Goal: Information Seeking & Learning: Learn about a topic

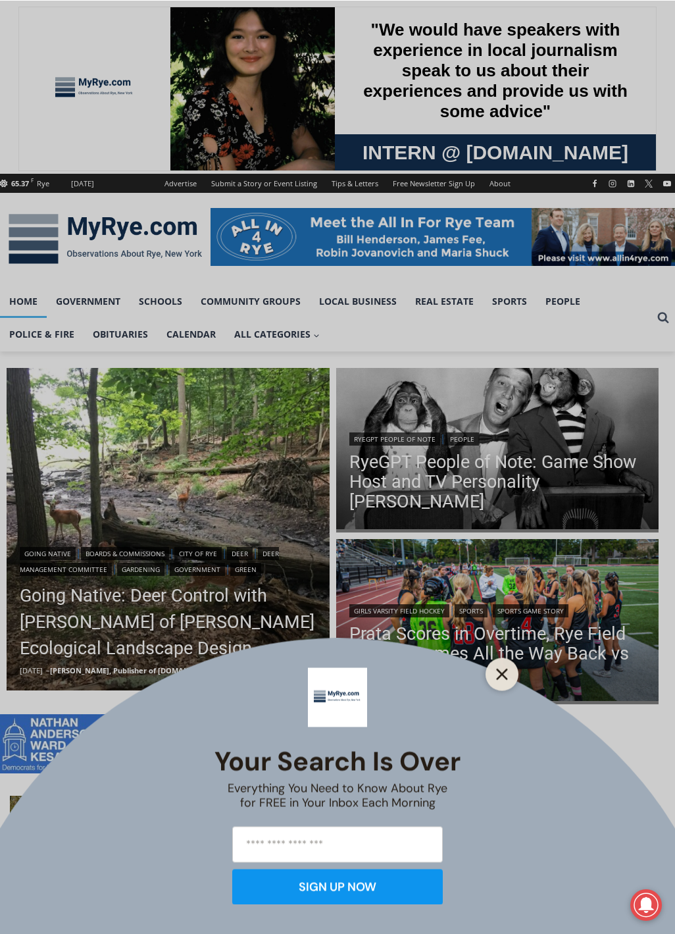
click at [503, 677] on icon "Close" at bounding box center [502, 674] width 12 height 12
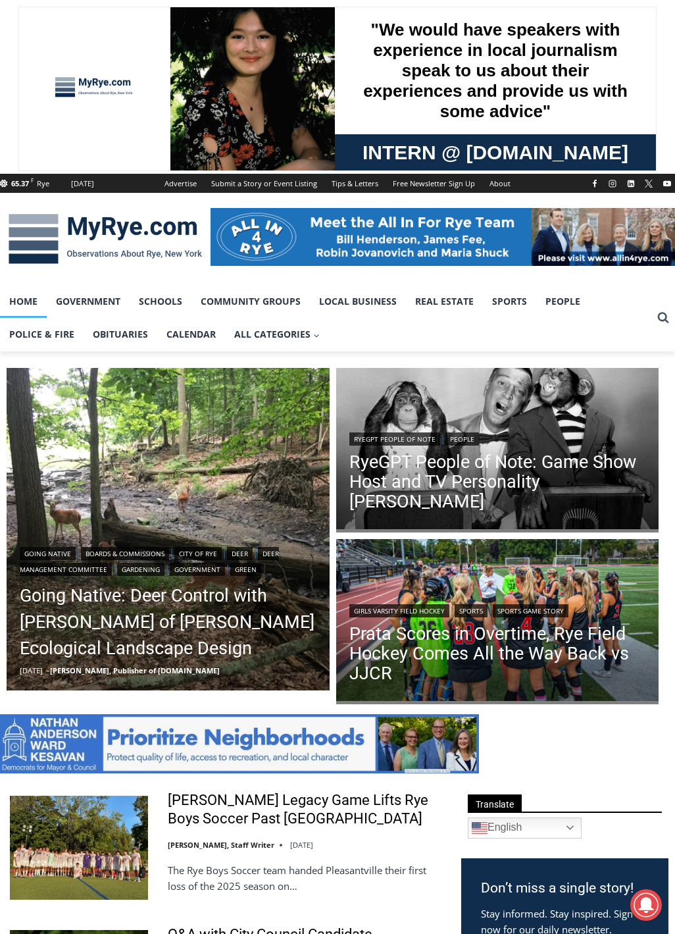
scroll to position [395, 0]
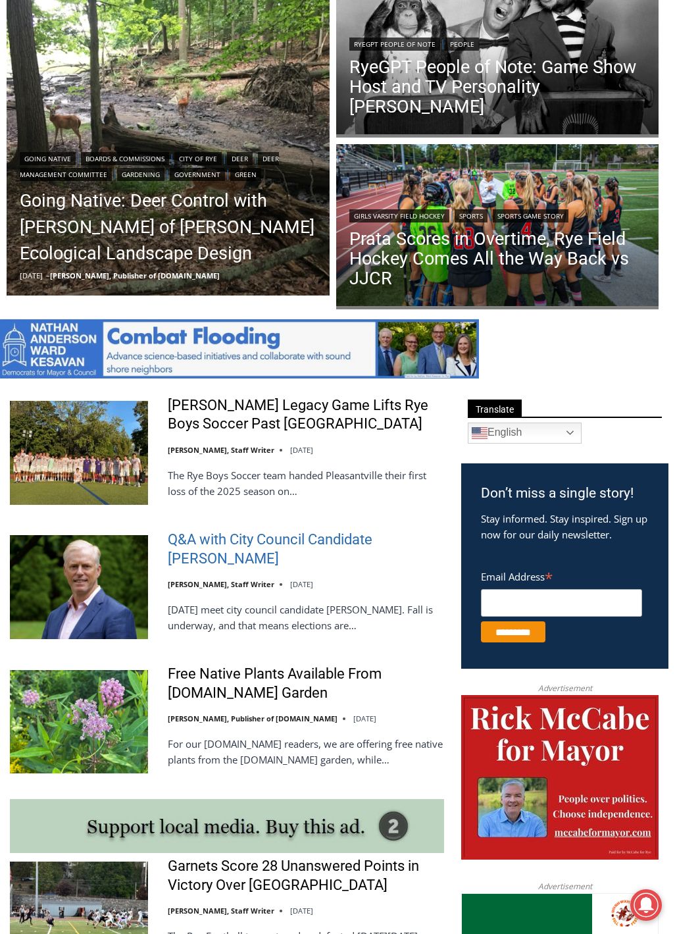
click at [346, 547] on link "Q&A with City Council Candidate [PERSON_NAME]" at bounding box center [306, 549] width 276 height 38
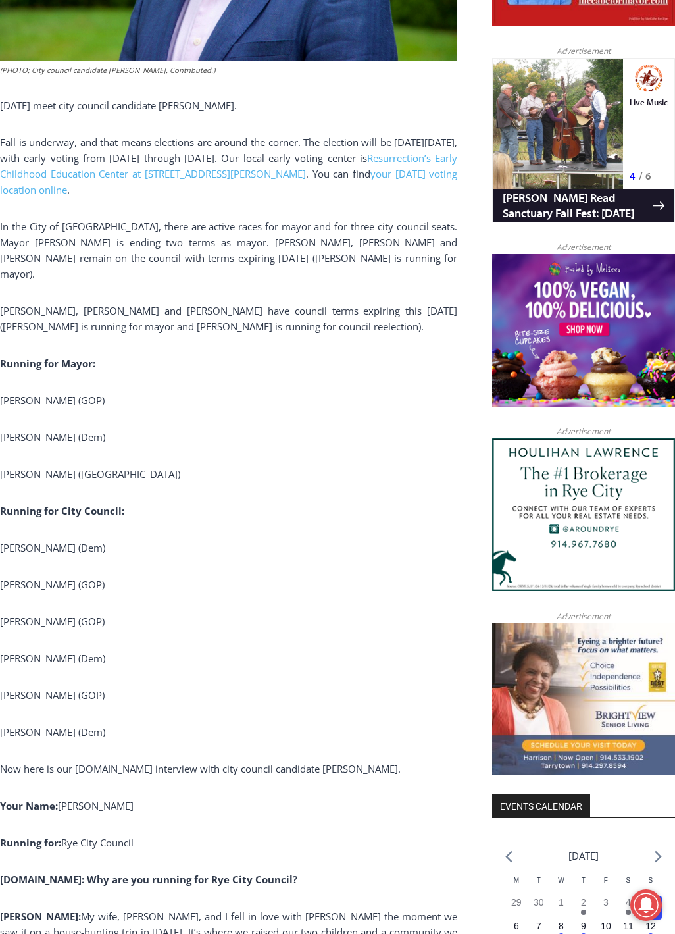
scroll to position [863, 0]
